Goal: Task Accomplishment & Management: Use online tool/utility

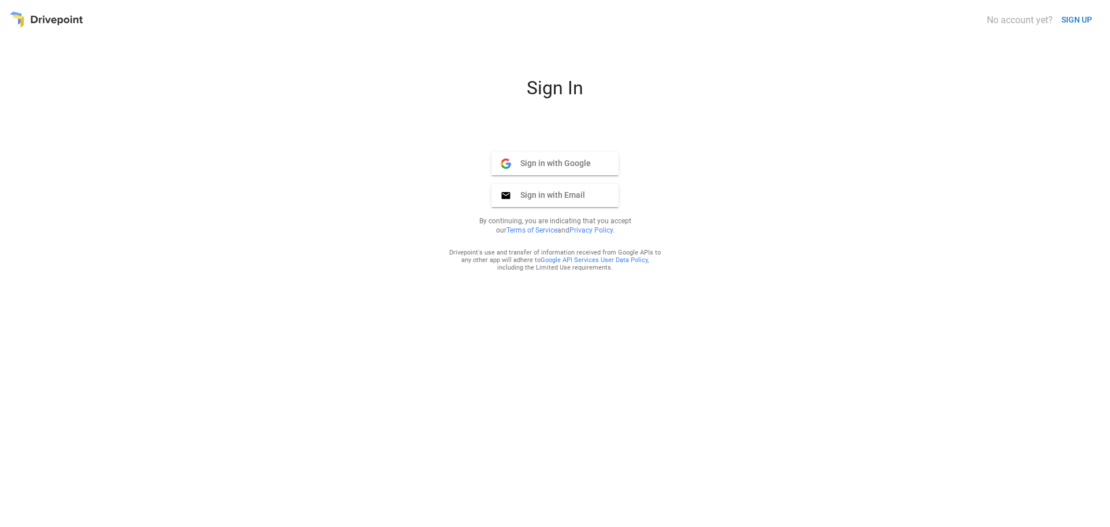
click at [553, 163] on span "Sign in with Google" at bounding box center [551, 163] width 80 height 10
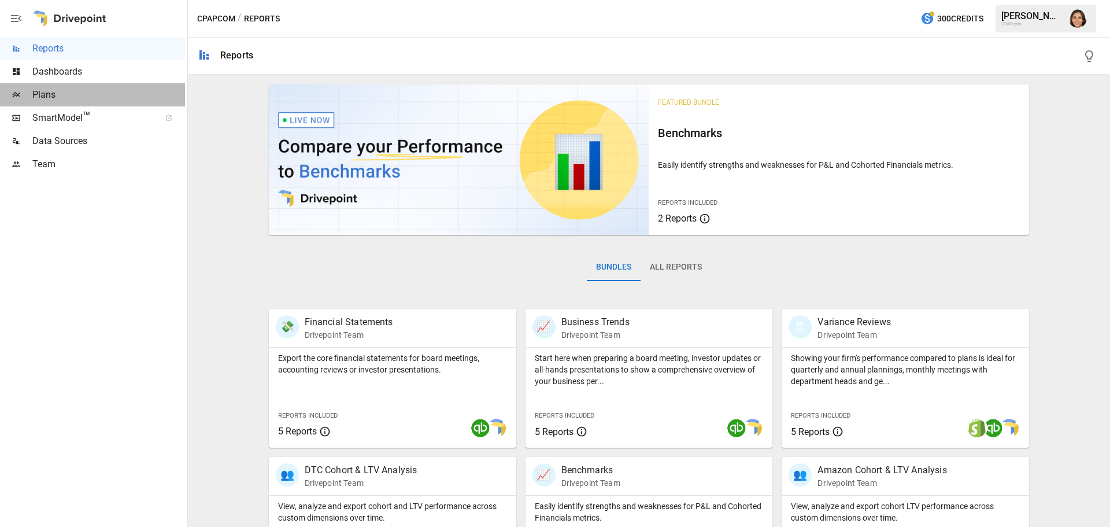
click at [46, 97] on span "Plans" at bounding box center [108, 95] width 153 height 14
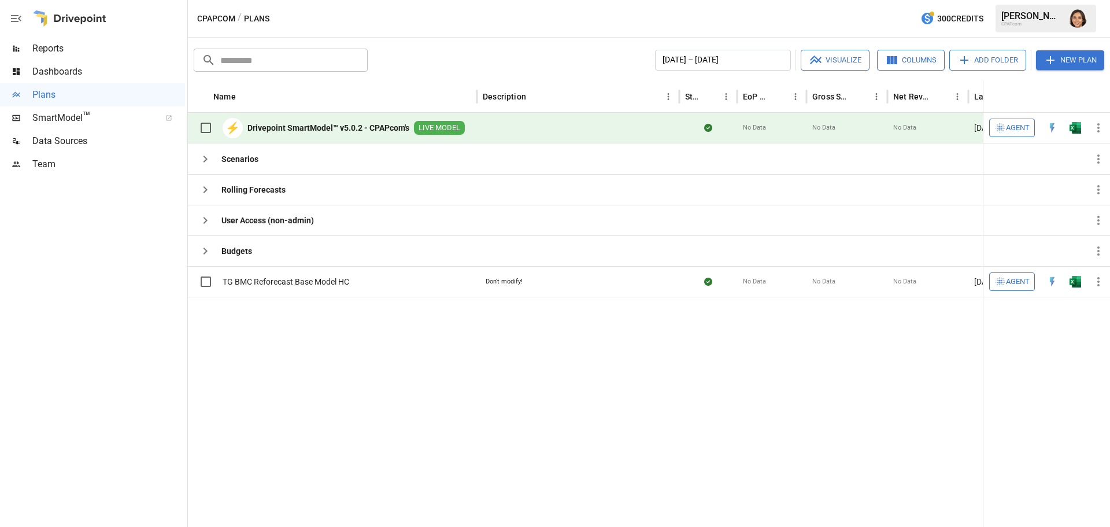
click at [434, 131] on span "LIVE MODEL" at bounding box center [439, 128] width 51 height 11
click at [434, 127] on span "LIVE MODEL" at bounding box center [439, 128] width 51 height 11
click at [1075, 128] on img "Open in Excel" at bounding box center [1076, 128] width 12 height 12
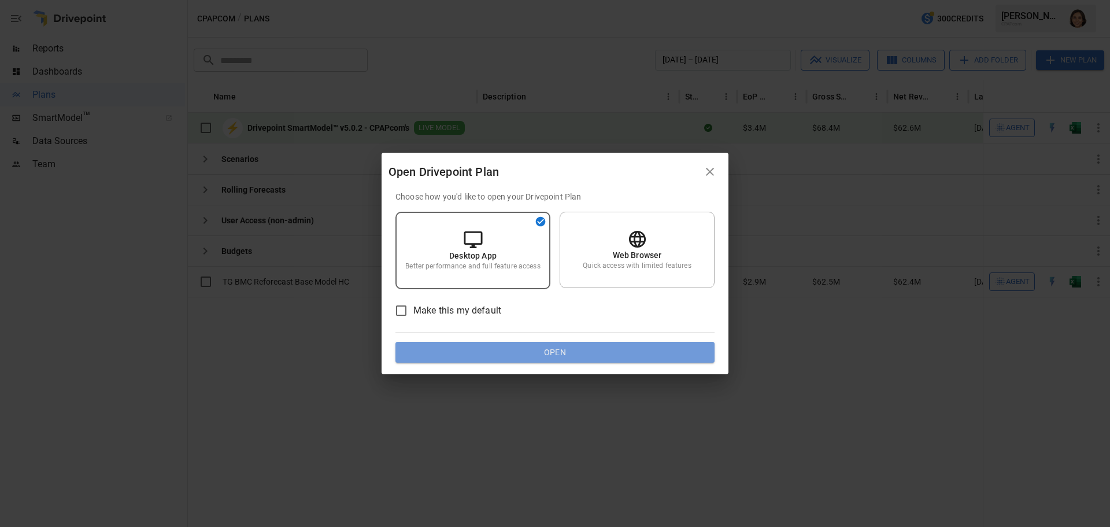
click at [562, 347] on button "Open" at bounding box center [554, 352] width 319 height 21
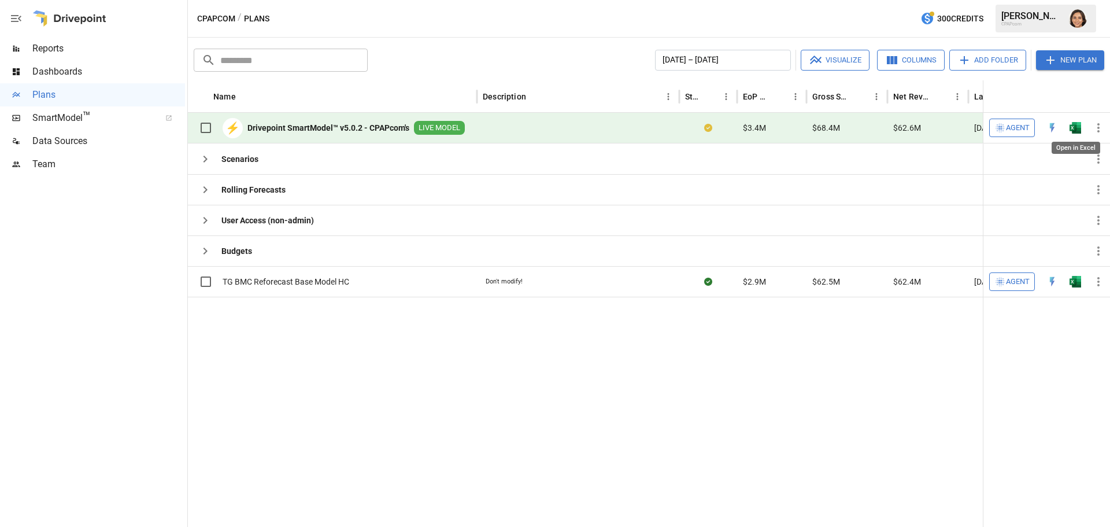
click at [1074, 128] on img "Open in Excel" at bounding box center [1076, 128] width 12 height 12
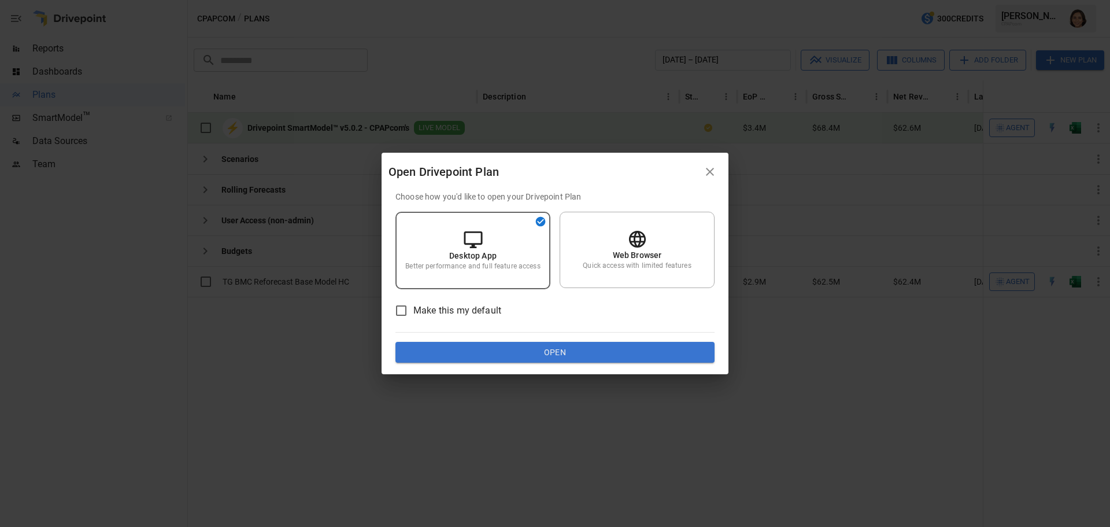
click at [534, 352] on button "Open" at bounding box center [554, 352] width 319 height 21
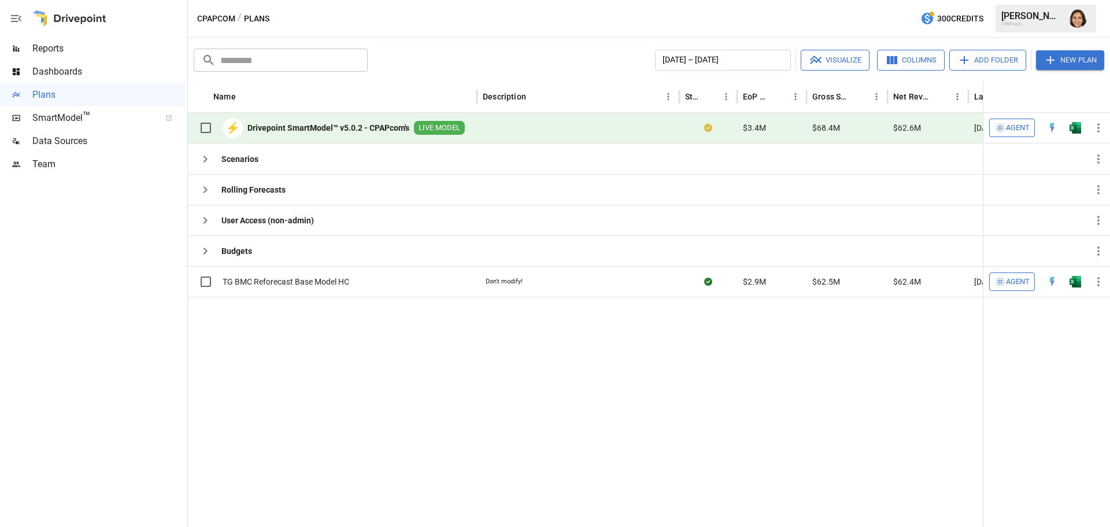
click at [61, 119] on span "SmartModel ™" at bounding box center [92, 118] width 120 height 14
click at [1078, 19] on img "Sunita Desai" at bounding box center [1077, 18] width 19 height 19
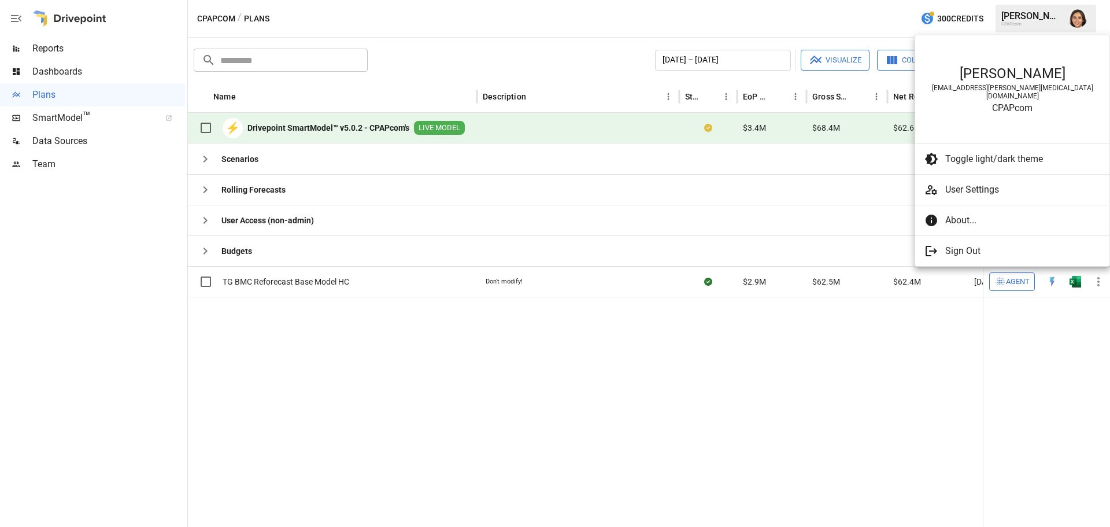
click at [962, 245] on span "Sign Out" at bounding box center [1018, 251] width 146 height 14
